Goal: Use online tool/utility: Utilize a website feature to perform a specific function

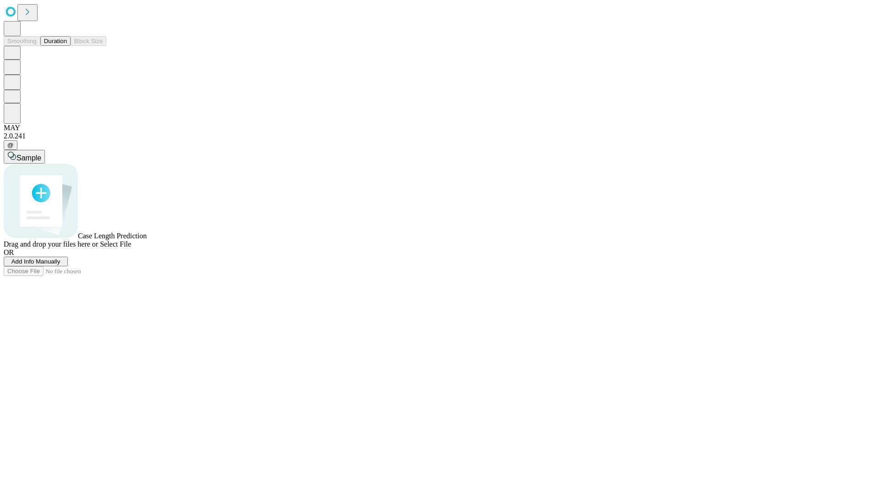
click at [61, 265] on span "Add Info Manually" at bounding box center [35, 261] width 49 height 7
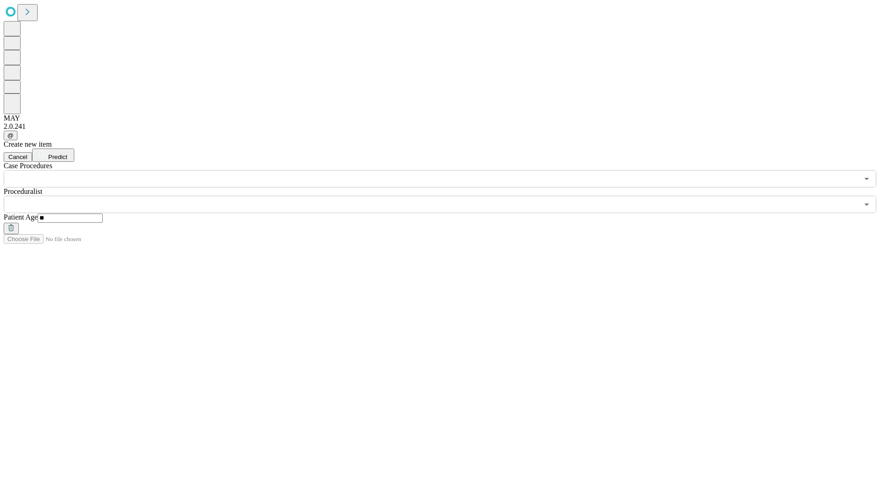
type input "**"
click at [447, 196] on input "text" at bounding box center [431, 204] width 855 height 17
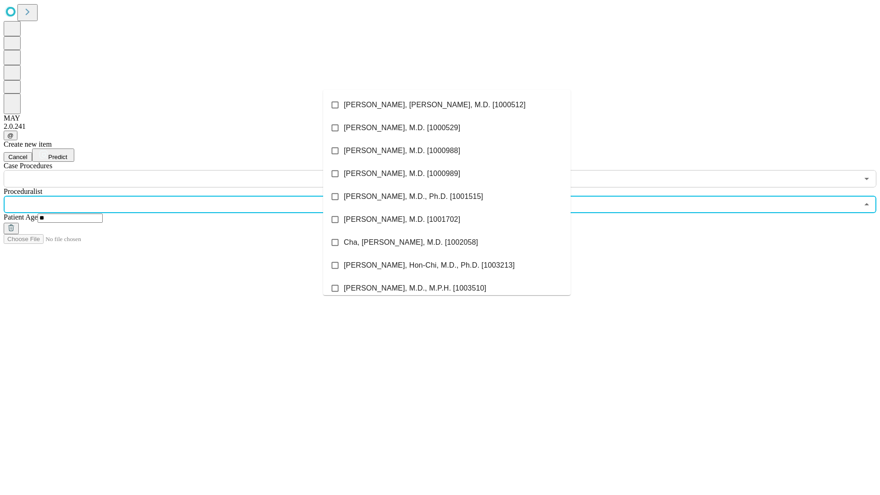
click at [447, 105] on li "[PERSON_NAME], [PERSON_NAME], M.D. [1000512]" at bounding box center [447, 105] width 248 height 23
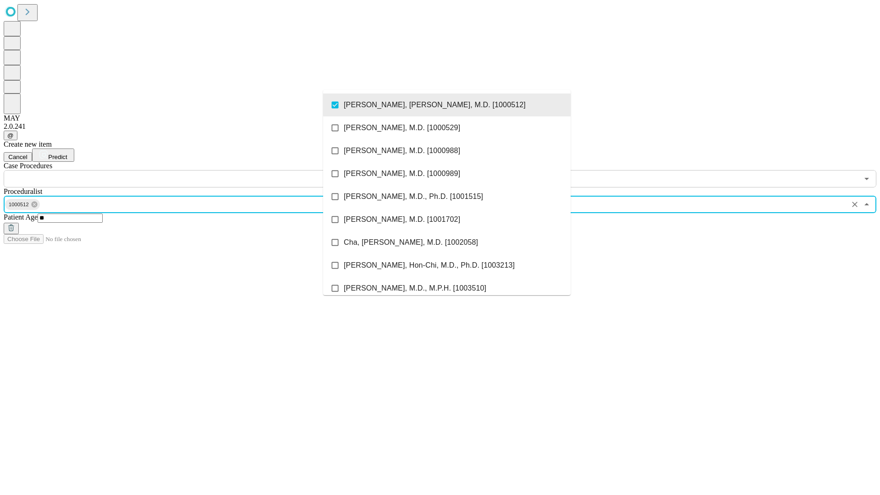
click at [193, 170] on input "text" at bounding box center [431, 178] width 855 height 17
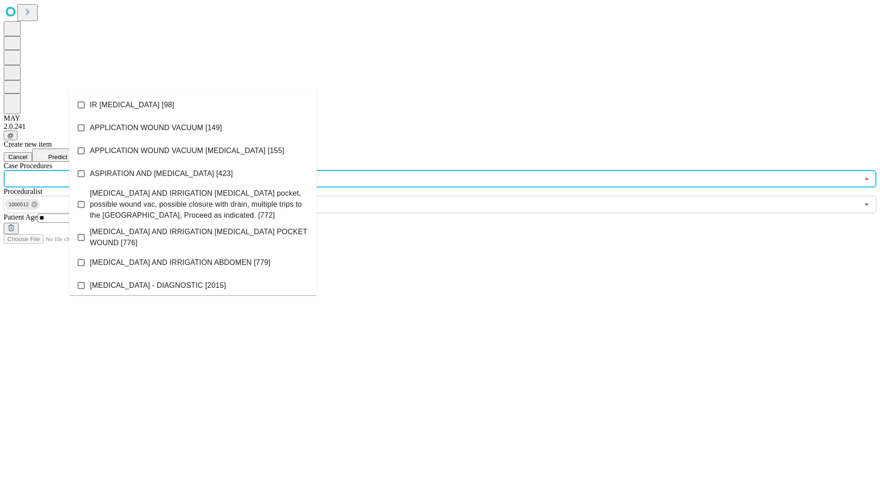
click at [193, 105] on li "IR [MEDICAL_DATA] [98]" at bounding box center [193, 105] width 248 height 23
click at [67, 154] on span "Predict" at bounding box center [57, 157] width 19 height 7
